Goal: Task Accomplishment & Management: Complete application form

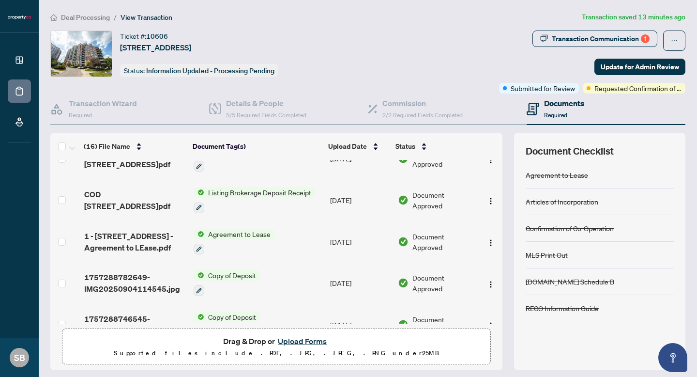
scroll to position [479, 0]
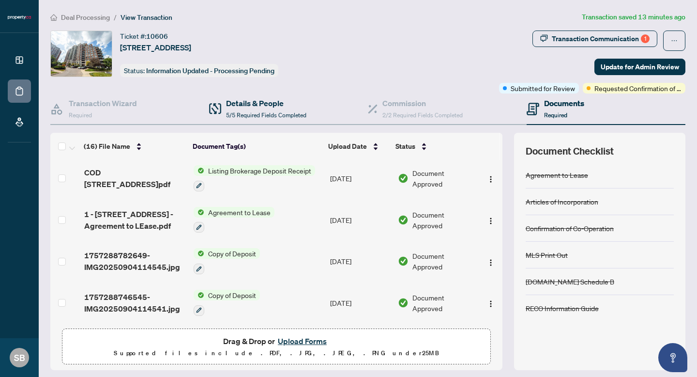
click at [314, 110] on div "Details & People 5/5 Required Fields Completed" at bounding box center [288, 108] width 159 height 31
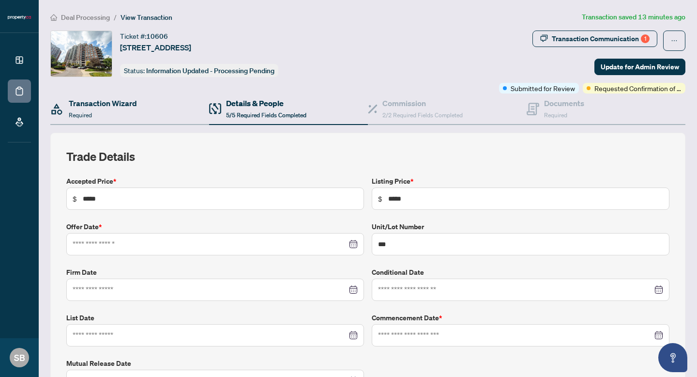
type input "**********"
click at [112, 114] on div "Transaction Wizard Required" at bounding box center [103, 108] width 68 height 23
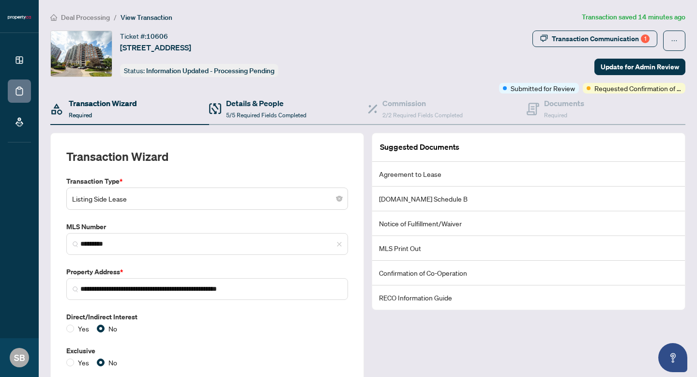
click at [277, 122] on div "Details & People 5/5 Required Fields Completed" at bounding box center [288, 108] width 159 height 31
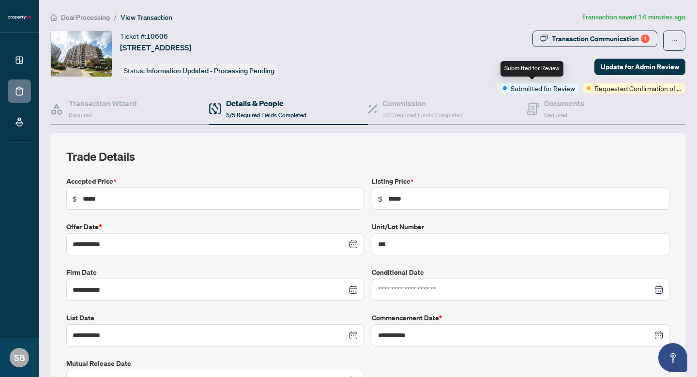
click at [555, 87] on span "Submitted for Review" at bounding box center [543, 88] width 64 height 11
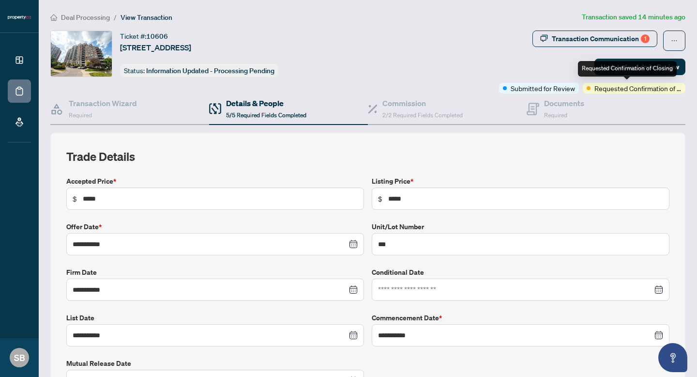
click at [604, 90] on span "Requested Confirmation of Closing" at bounding box center [637, 88] width 87 height 11
click at [554, 84] on span "Submitted for Review" at bounding box center [543, 88] width 64 height 11
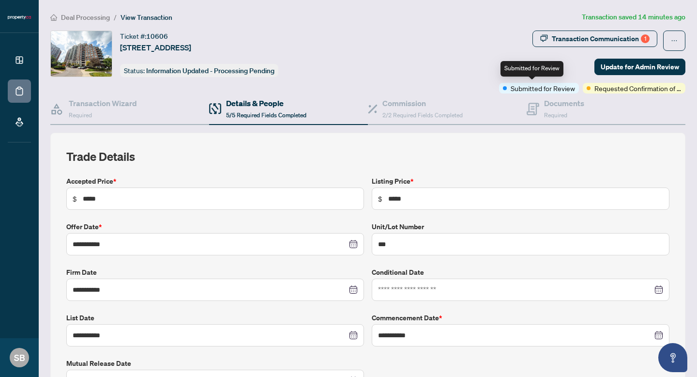
click at [534, 72] on div "Submitted for Review" at bounding box center [531, 68] width 63 height 15
click at [671, 45] on span "button" at bounding box center [674, 40] width 7 height 15
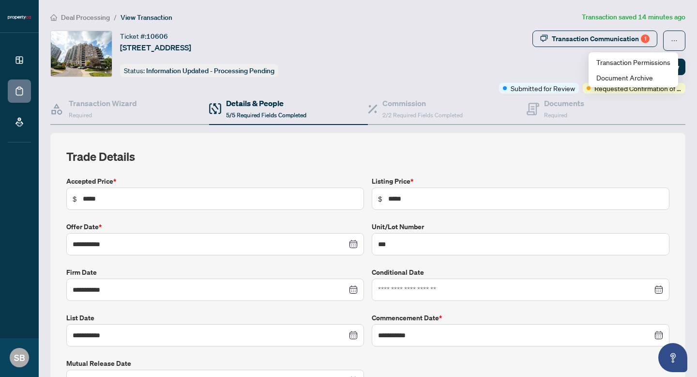
click at [646, 87] on ul "Transaction Permissions Document Archive" at bounding box center [634, 69] width 90 height 35
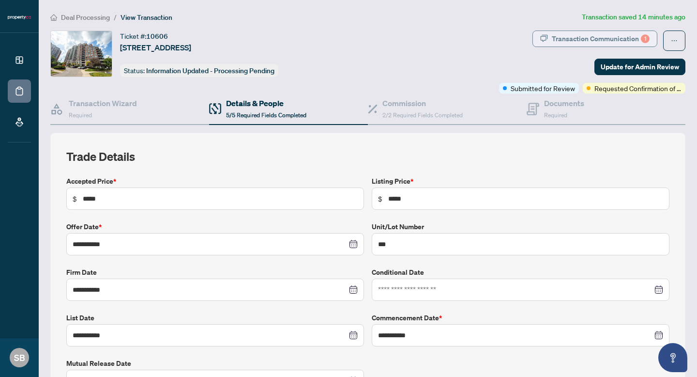
click at [598, 40] on div "Transaction Communication 1" at bounding box center [601, 38] width 98 height 15
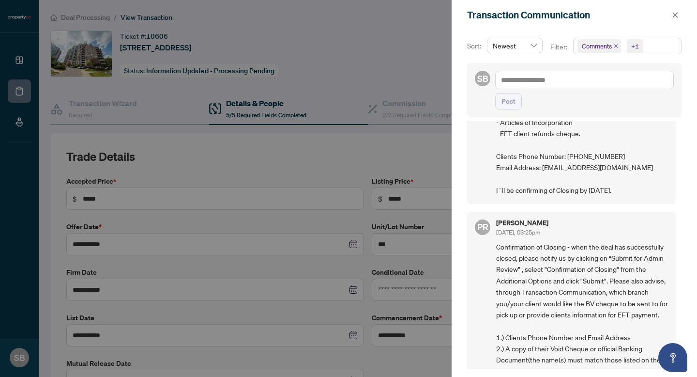
scroll to position [496, 0]
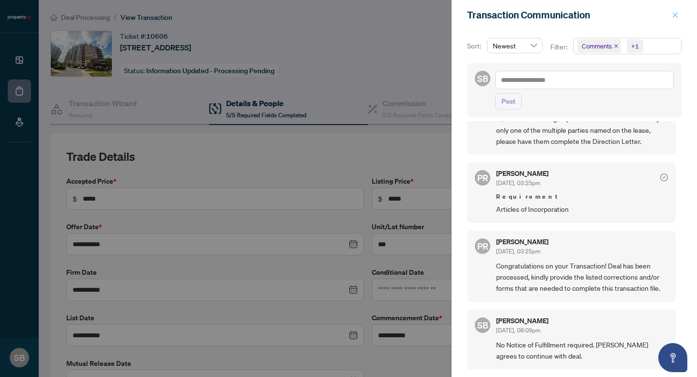
click at [670, 16] on button "button" at bounding box center [675, 15] width 13 height 12
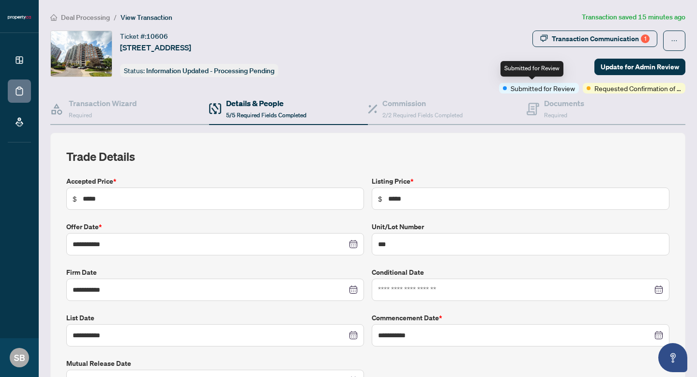
click at [552, 91] on span "Submitted for Review" at bounding box center [543, 88] width 64 height 11
click at [542, 90] on span "Submitted for Review" at bounding box center [543, 88] width 64 height 11
drag, startPoint x: 518, startPoint y: 91, endPoint x: 538, endPoint y: 93, distance: 20.0
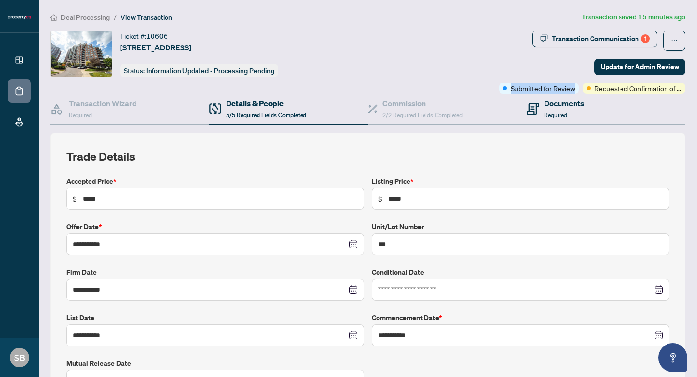
click at [538, 93] on div "Documents Required" at bounding box center [606, 108] width 159 height 31
click at [468, 78] on div "Ticket #: 10606 [STREET_ADDRESS] Status: Information Updated - Processing Pendi…" at bounding box center [272, 61] width 449 height 63
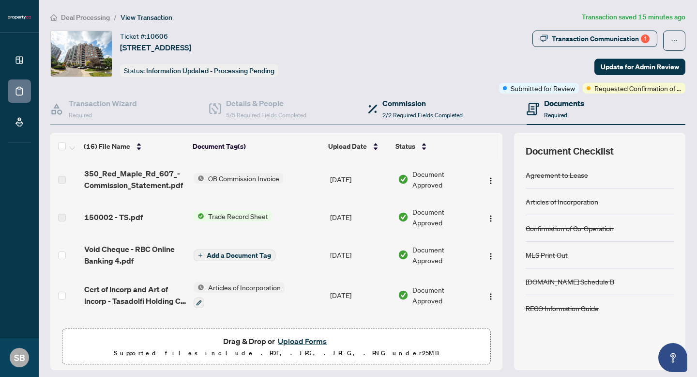
click at [472, 110] on div "Commission 2/2 Required Fields Completed" at bounding box center [447, 108] width 159 height 31
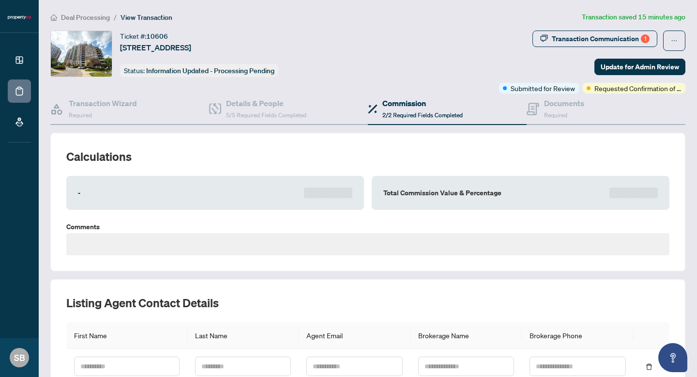
type textarea "**********"
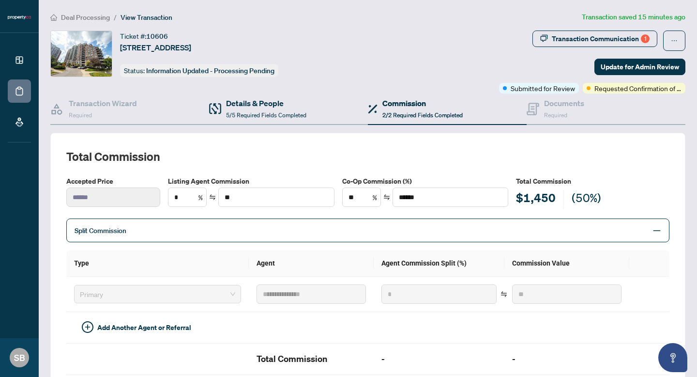
click at [315, 102] on div "Details & People 5/5 Required Fields Completed" at bounding box center [288, 108] width 159 height 31
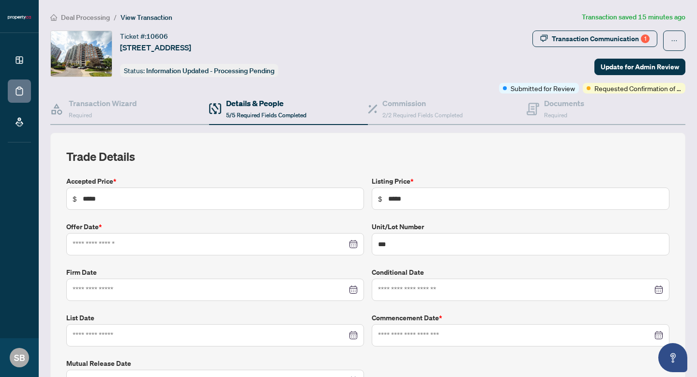
type input "**********"
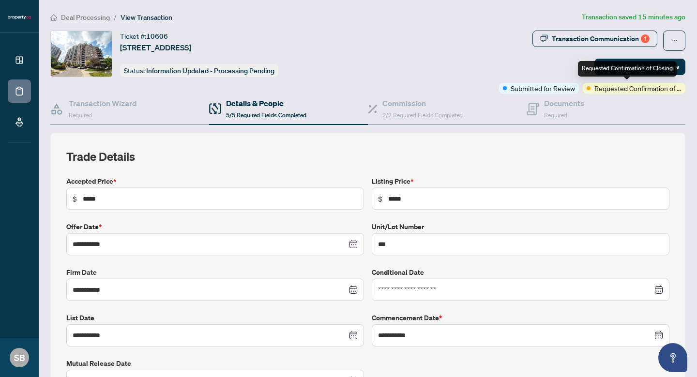
click at [635, 91] on span "Requested Confirmation of Closing" at bounding box center [637, 88] width 87 height 11
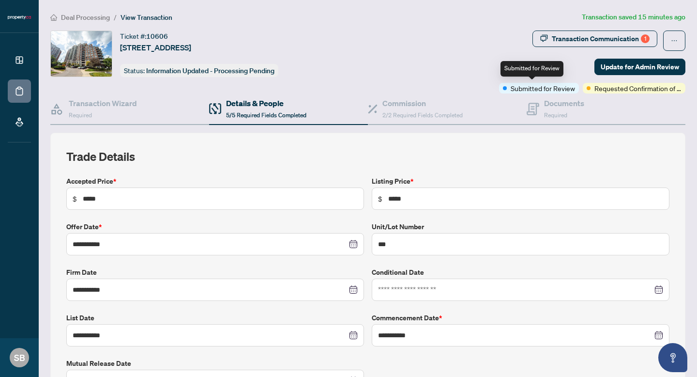
click at [524, 88] on span "Submitted for Review" at bounding box center [543, 88] width 64 height 11
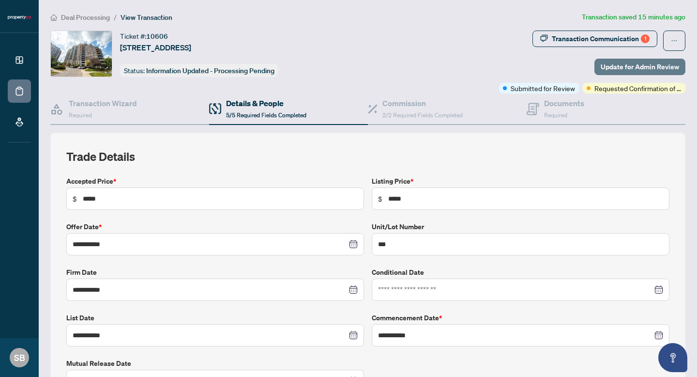
click at [632, 72] on span "Update for Admin Review" at bounding box center [640, 66] width 78 height 15
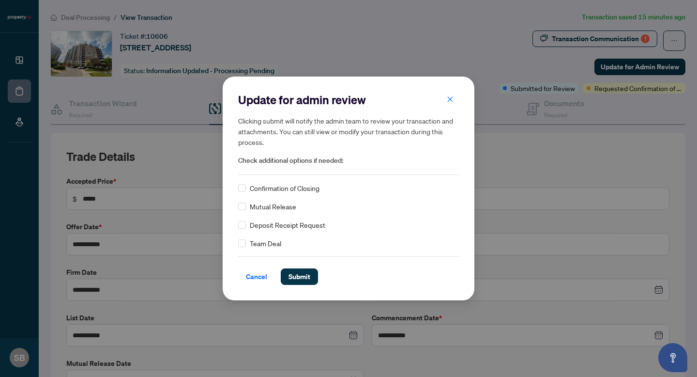
click at [288, 186] on span "Confirmation of Closing" at bounding box center [285, 187] width 70 height 11
click at [301, 275] on span "Submit" at bounding box center [299, 276] width 22 height 15
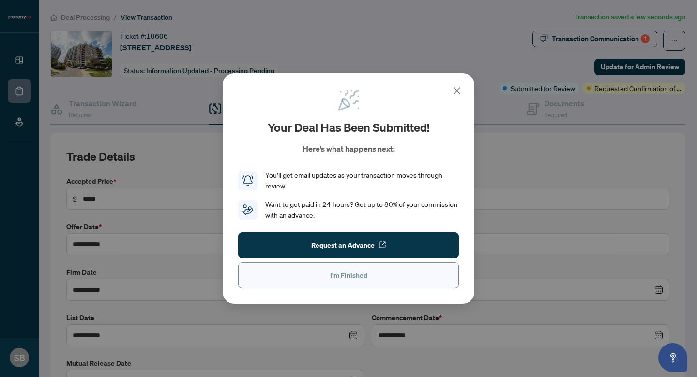
click at [365, 274] on span "I'm Finished" at bounding box center [348, 274] width 37 height 15
